Goal: Book appointment/travel/reservation

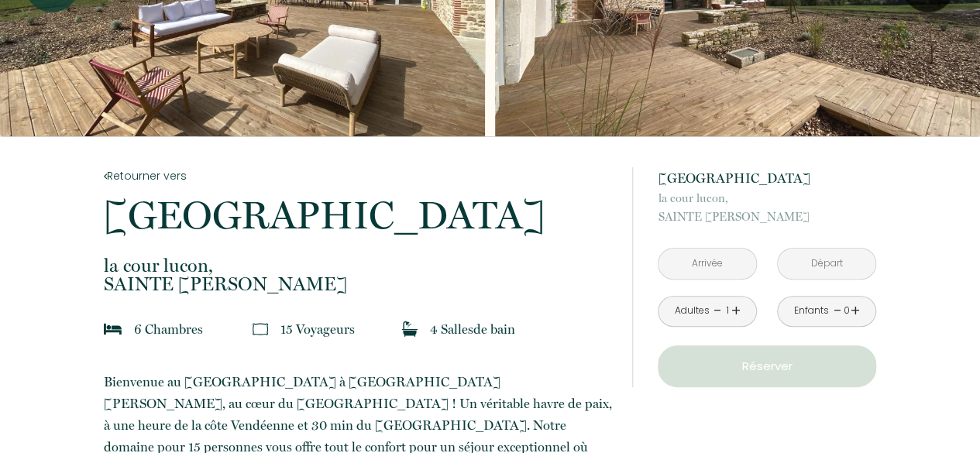
scroll to position [174, 0]
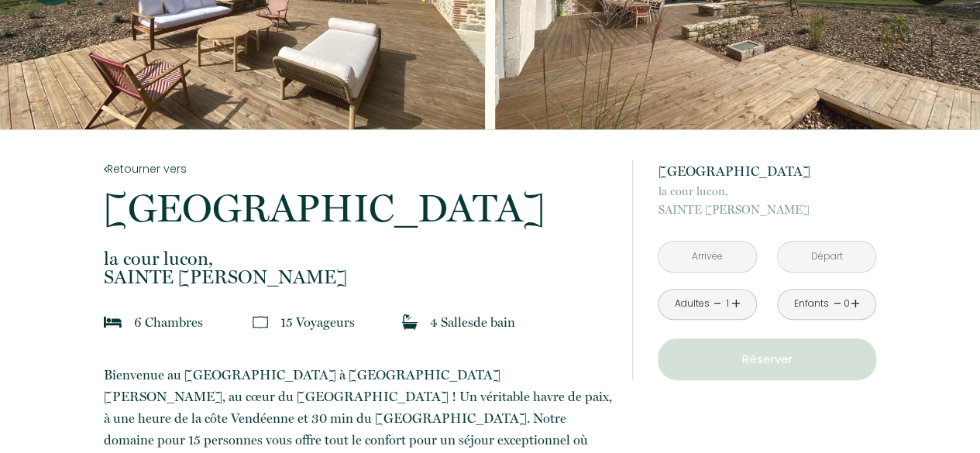
click at [735, 301] on link "+" at bounding box center [736, 304] width 9 height 24
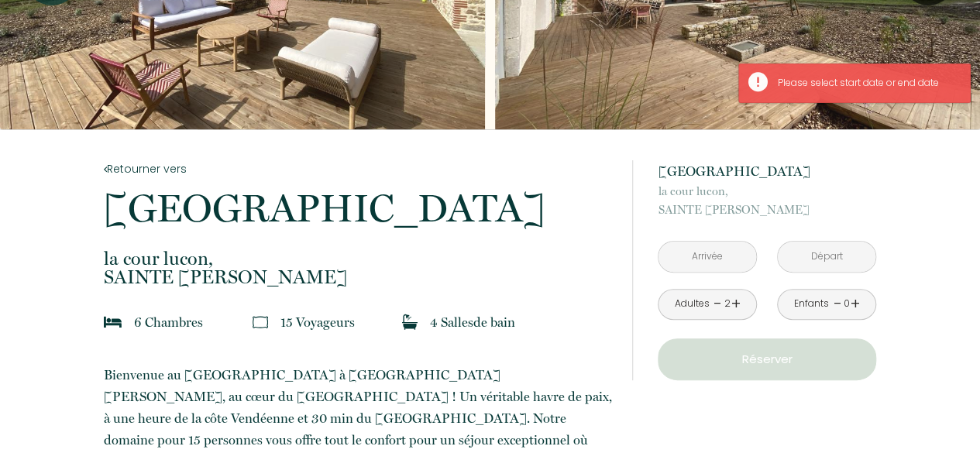
click at [735, 301] on link "+" at bounding box center [736, 304] width 9 height 24
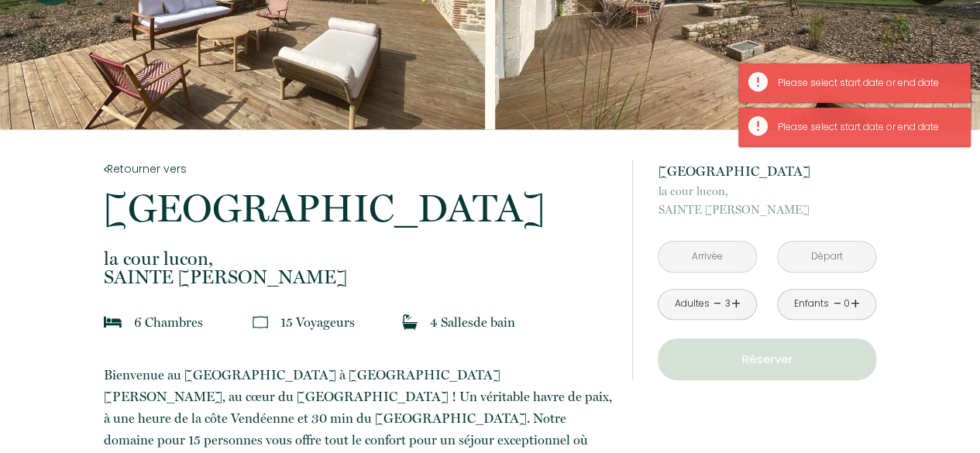
click at [707, 255] on input "text" at bounding box center [708, 257] width 98 height 30
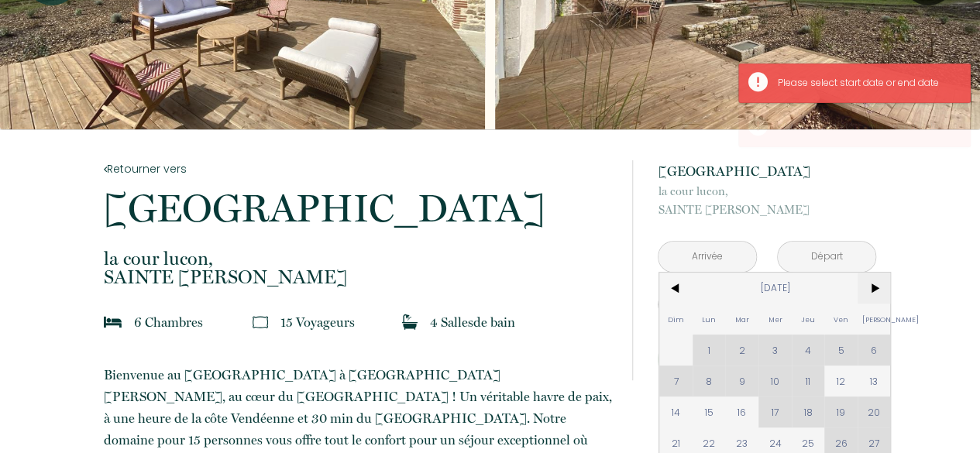
click at [879, 291] on span ">" at bounding box center [874, 288] width 33 height 31
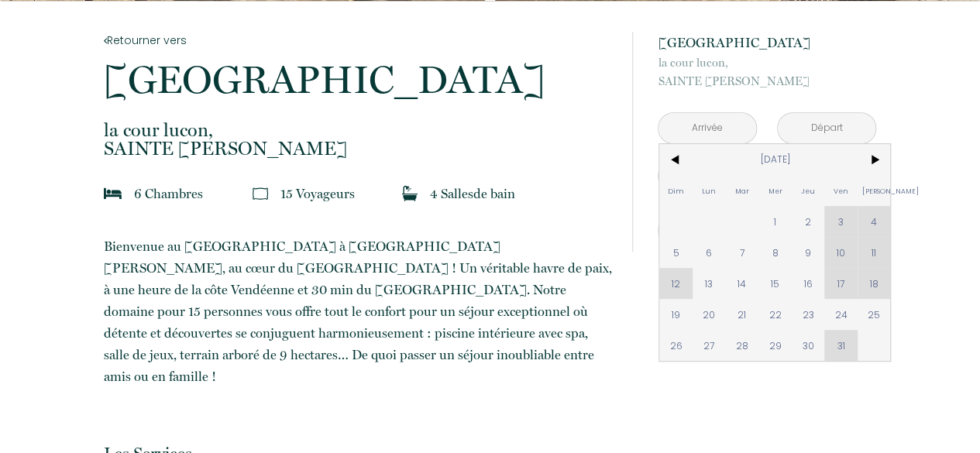
scroll to position [305, 0]
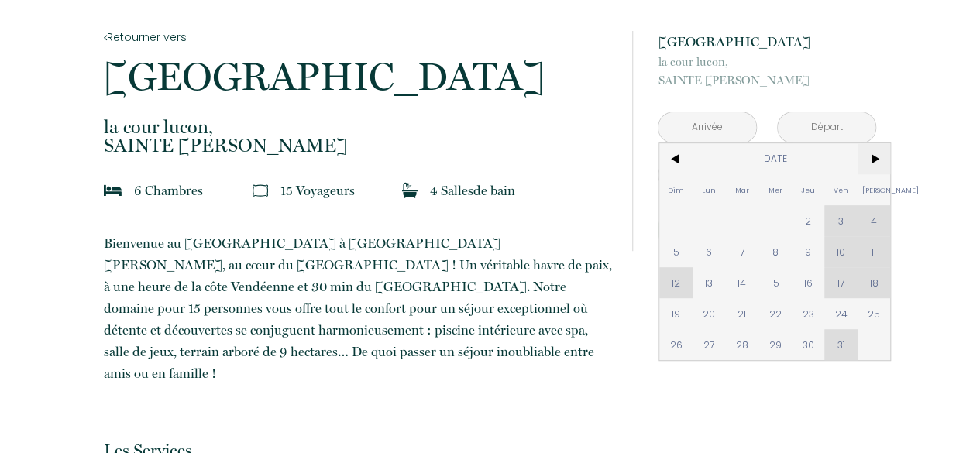
click at [874, 156] on span ">" at bounding box center [874, 158] width 33 height 31
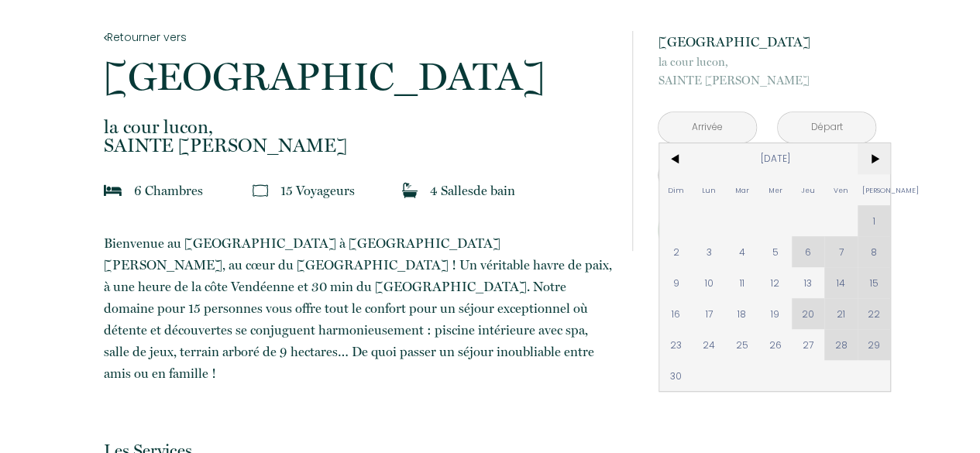
click at [874, 156] on span ">" at bounding box center [874, 158] width 33 height 31
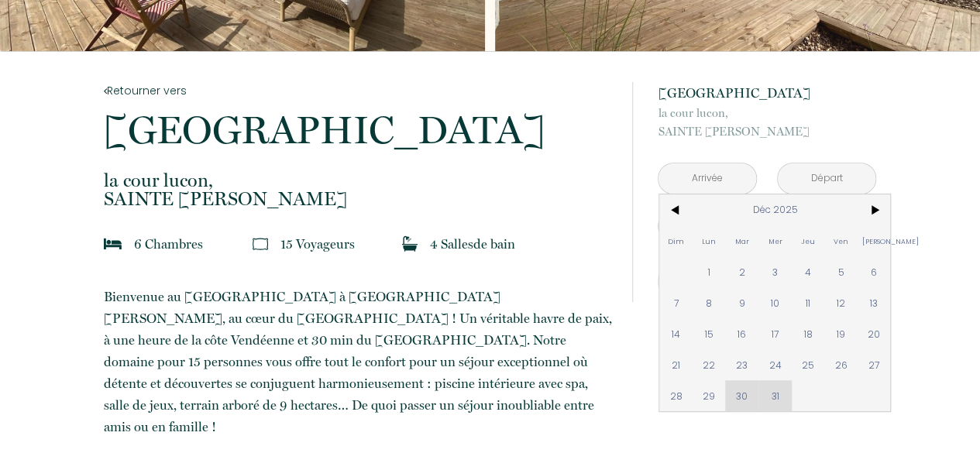
scroll to position [266, 0]
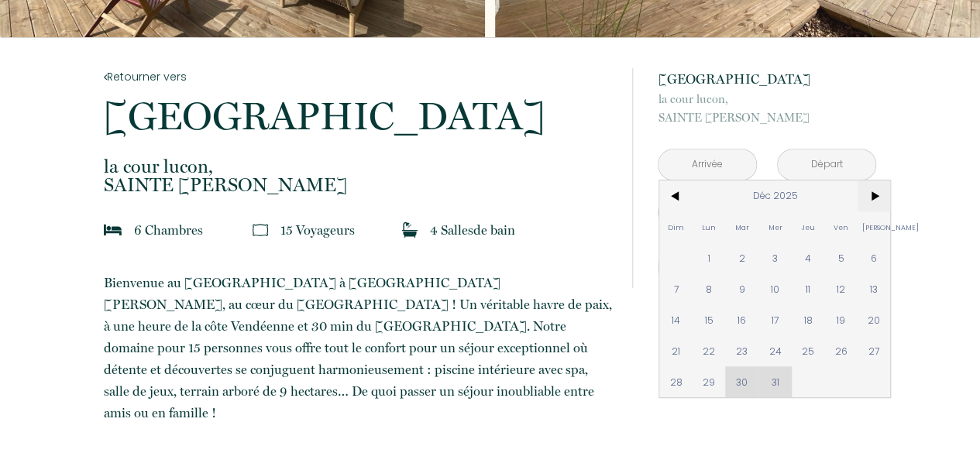
click at [880, 197] on span ">" at bounding box center [874, 196] width 33 height 31
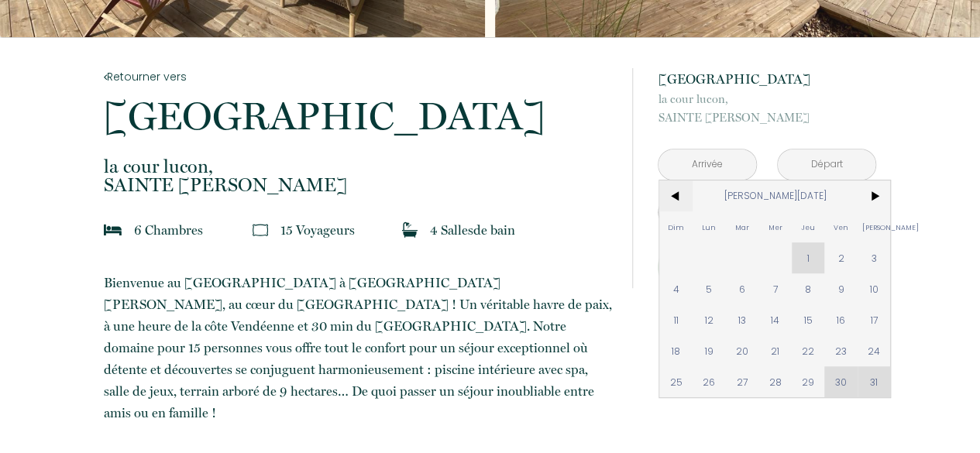
click at [670, 197] on span "<" at bounding box center [675, 196] width 33 height 31
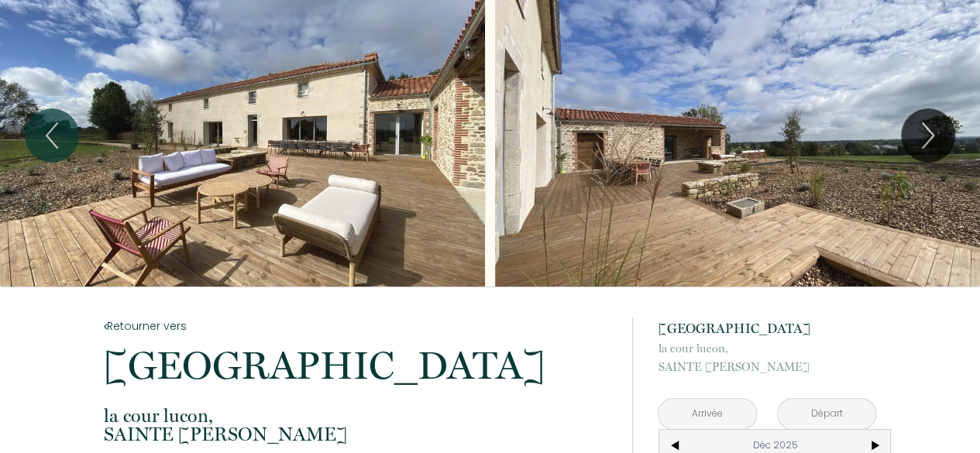
scroll to position [0, 0]
